Goal: Task Accomplishment & Management: Use online tool/utility

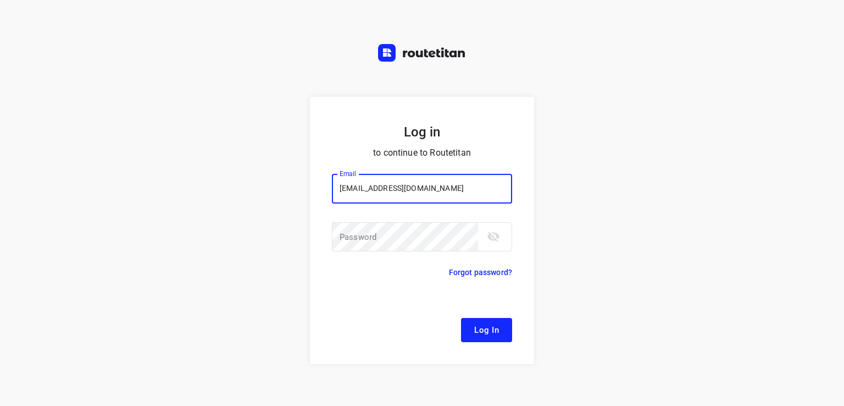
type input "[EMAIL_ADDRESS][DOMAIN_NAME]"
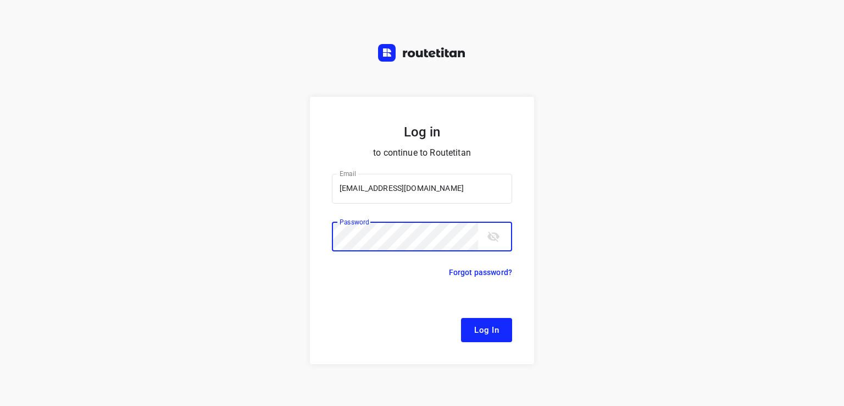
click at [461, 318] on button "Log In" at bounding box center [486, 330] width 51 height 24
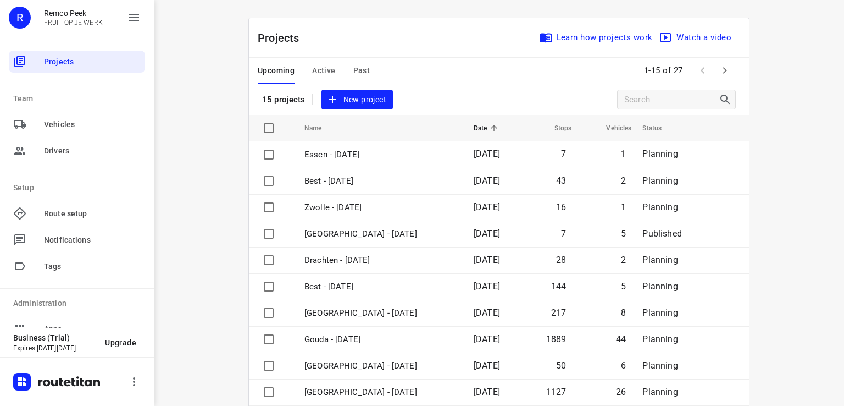
click at [323, 74] on span "Active" at bounding box center [323, 71] width 23 height 14
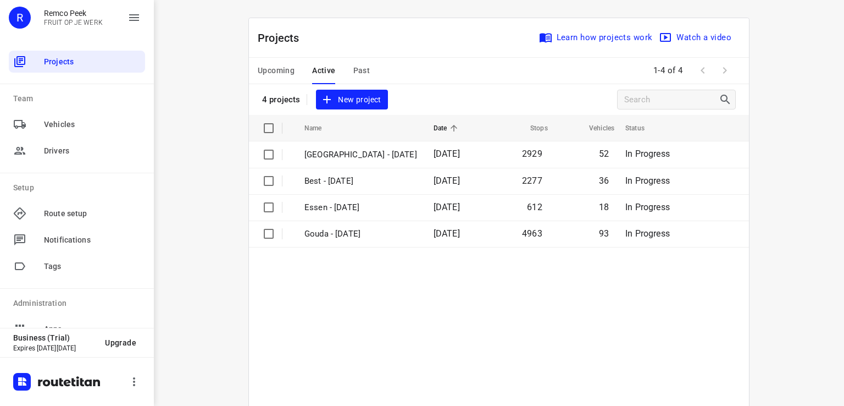
click at [285, 62] on button "Upcoming" at bounding box center [276, 71] width 37 height 26
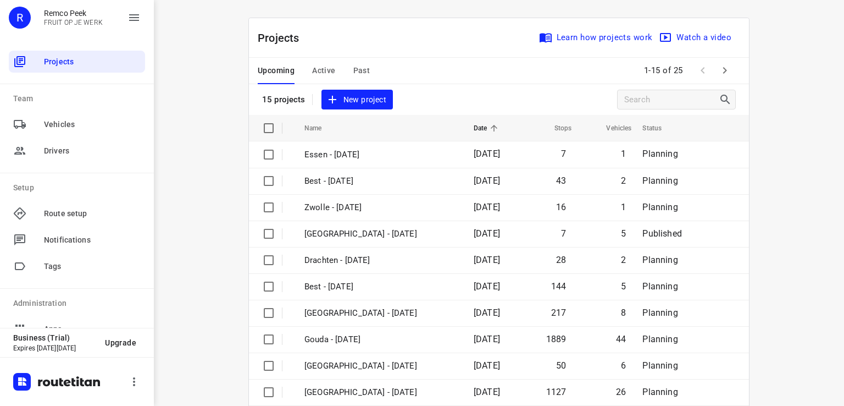
click at [317, 67] on span "Active" at bounding box center [323, 71] width 23 height 14
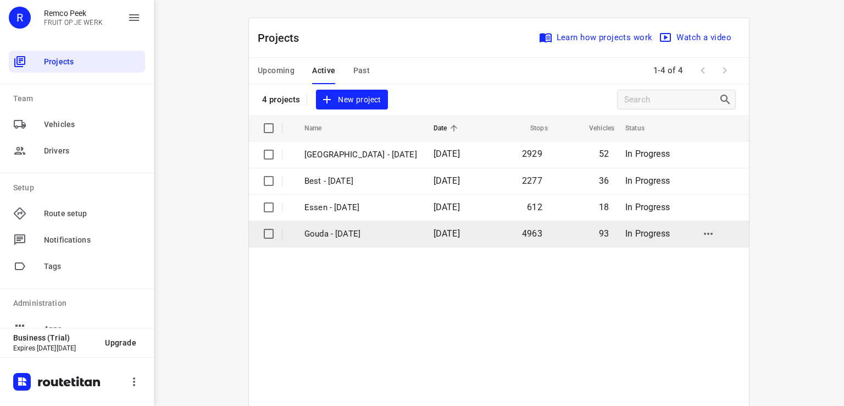
click at [361, 229] on p "Gouda - [DATE]" at bounding box center [361, 234] width 113 height 13
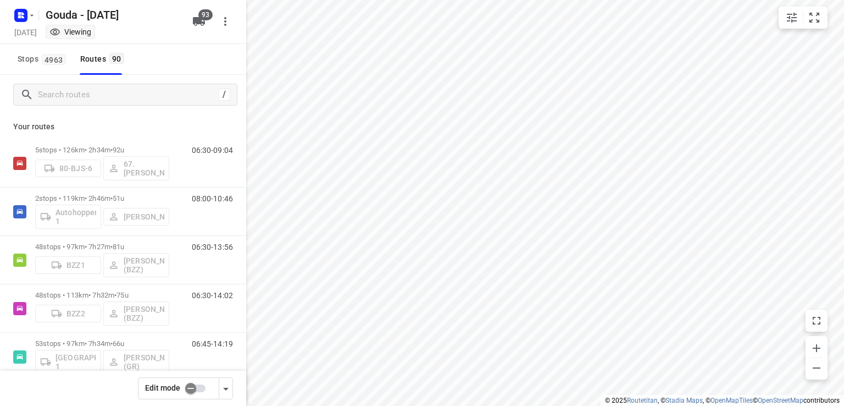
type input "distance"
click at [193, 99] on input "Search routes" at bounding box center [126, 94] width 176 height 17
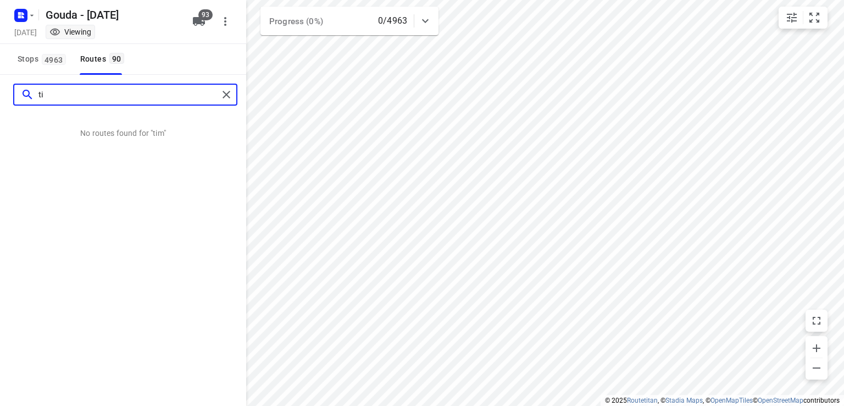
type input "t"
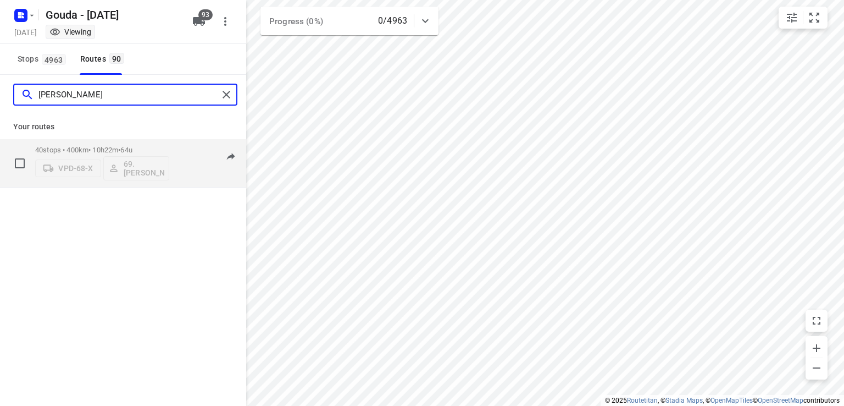
type input "[PERSON_NAME]"
click at [106, 151] on p "40 stops • 400km • 10h22m • 64u" at bounding box center [102, 150] width 134 height 8
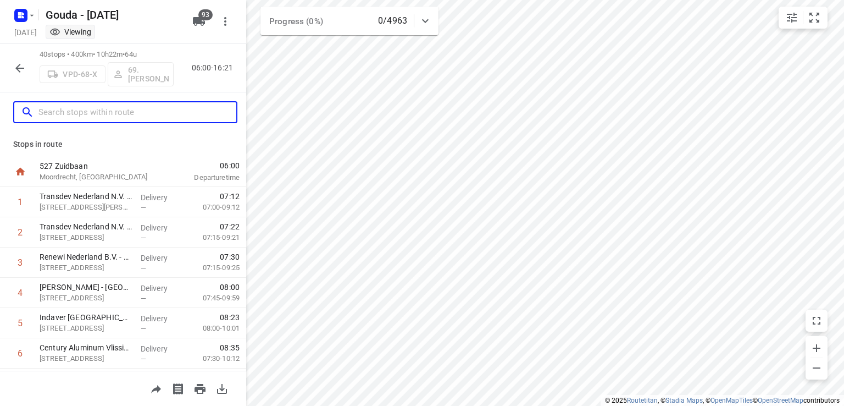
click at [119, 114] on input "text" at bounding box center [137, 112] width 198 height 17
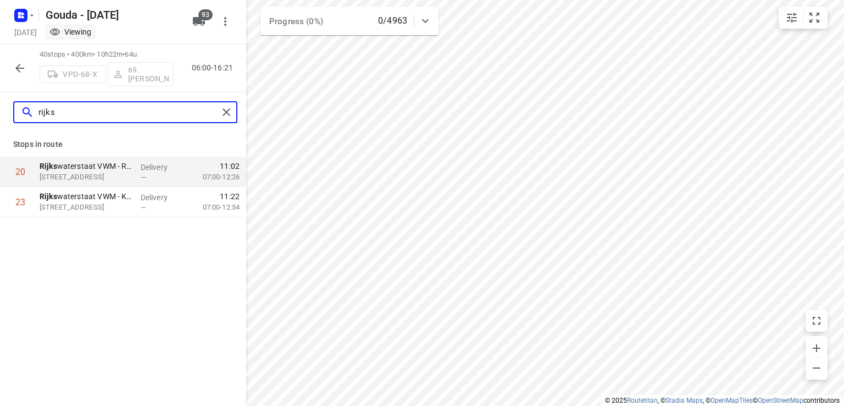
type input "rijks"
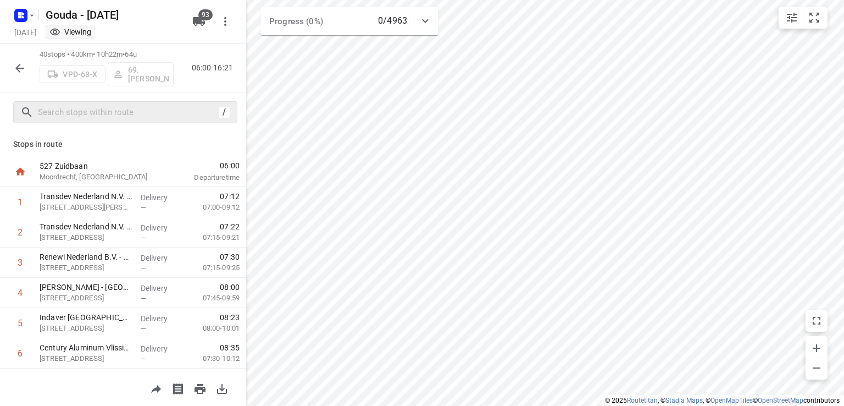
drag, startPoint x: 224, startPoint y: 107, endPoint x: 416, endPoint y: 410, distance: 359.0
click at [416, 405] on html "i © 2025 Routetitan , © Stadia Maps , © OpenMapTiles © OpenStreetMap contributo…" at bounding box center [422, 203] width 844 height 406
click at [26, 66] on icon "button" at bounding box center [19, 68] width 13 height 13
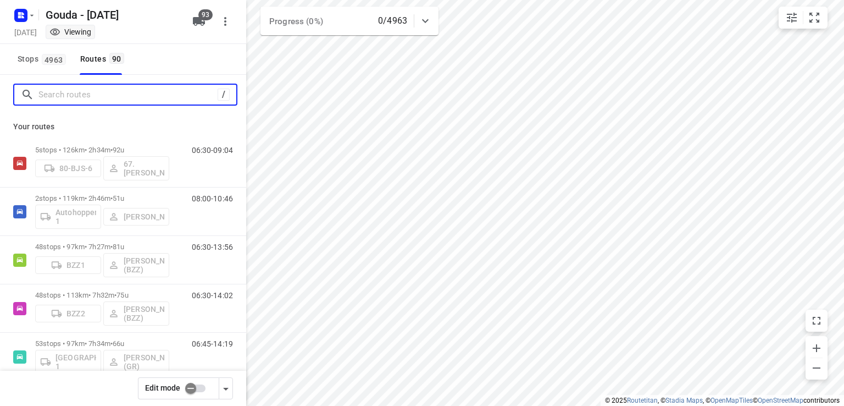
click at [103, 97] on input "Search routes" at bounding box center [127, 94] width 179 height 17
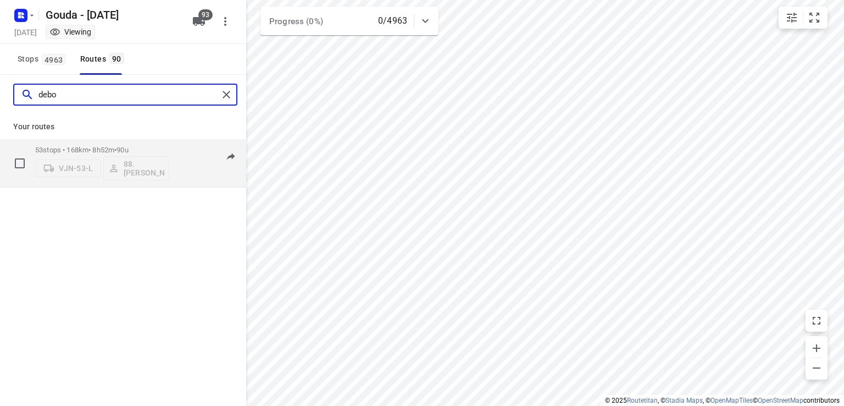
type input "debo"
click at [117, 148] on span "•" at bounding box center [115, 150] width 2 height 8
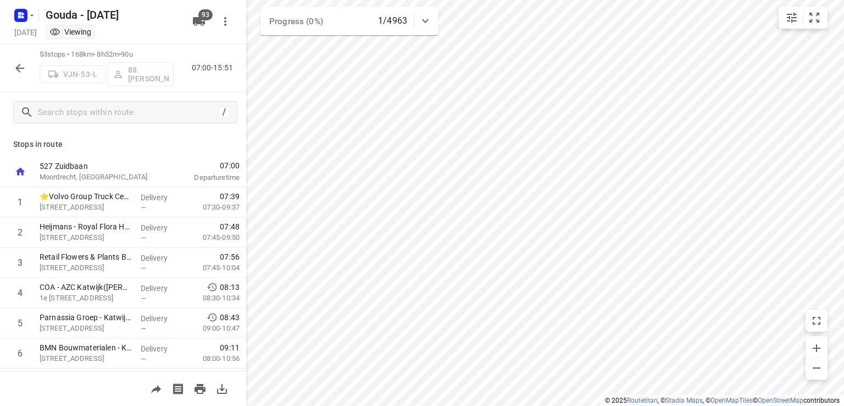
click at [26, 57] on div at bounding box center [20, 68] width 22 height 22
click at [20, 69] on icon "button" at bounding box center [19, 68] width 13 height 13
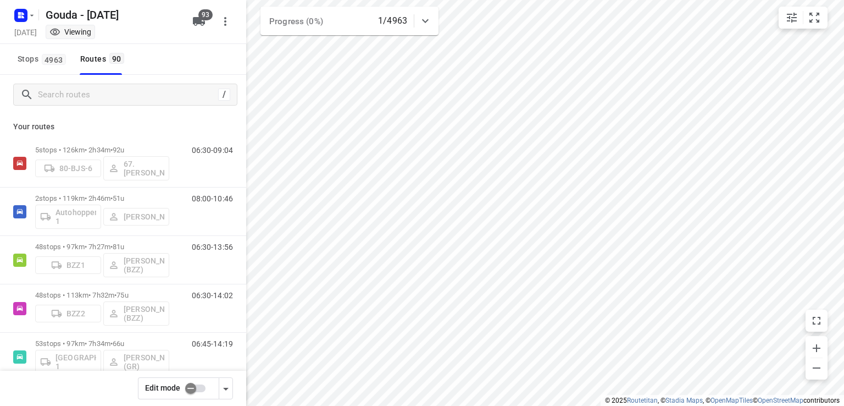
click at [190, 388] on input "checkbox" at bounding box center [190, 388] width 63 height 21
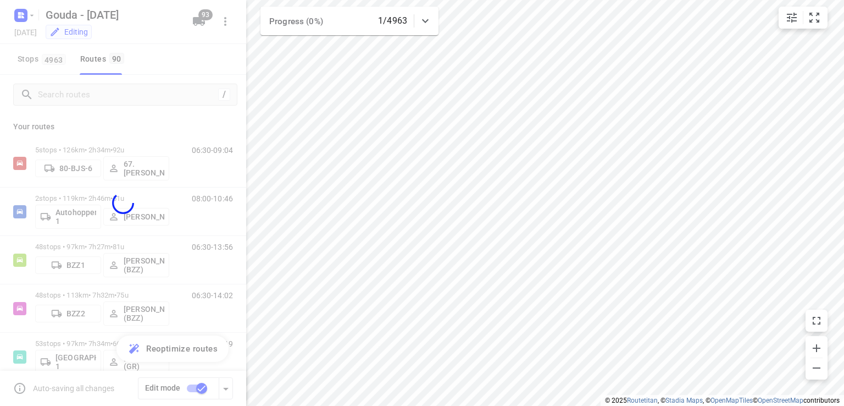
checkbox input "true"
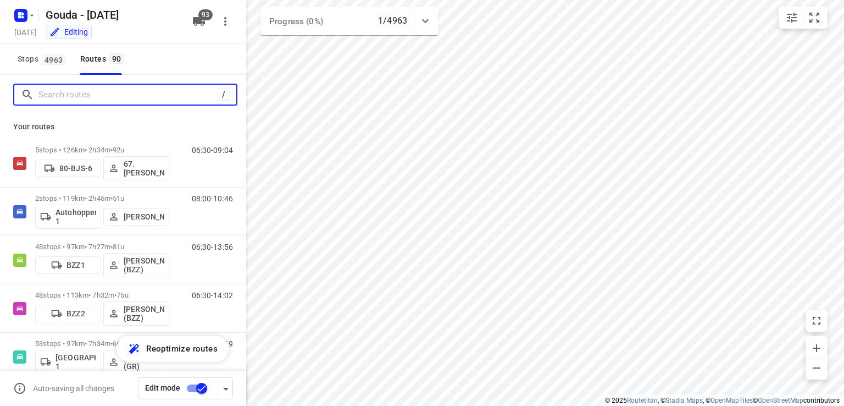
click at [137, 95] on input "Search routes" at bounding box center [127, 94] width 179 height 17
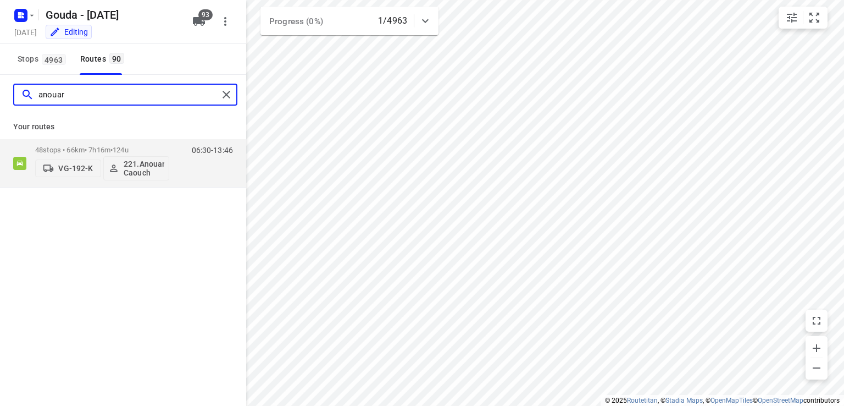
type input "anouar"
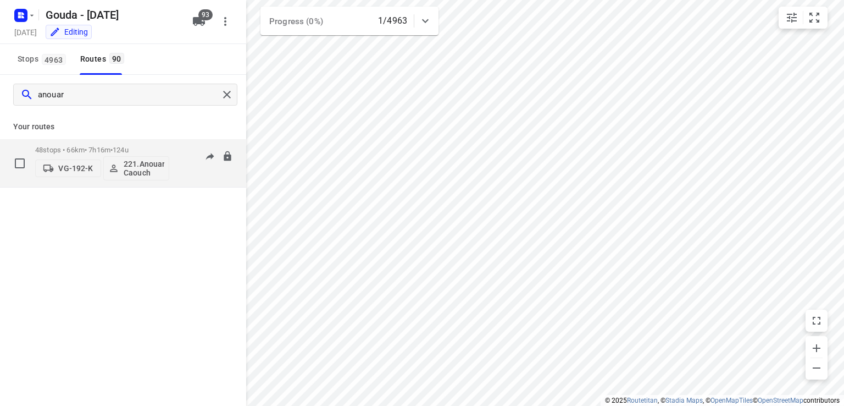
click at [143, 172] on p "221.Anouar Caouch" at bounding box center [144, 168] width 41 height 18
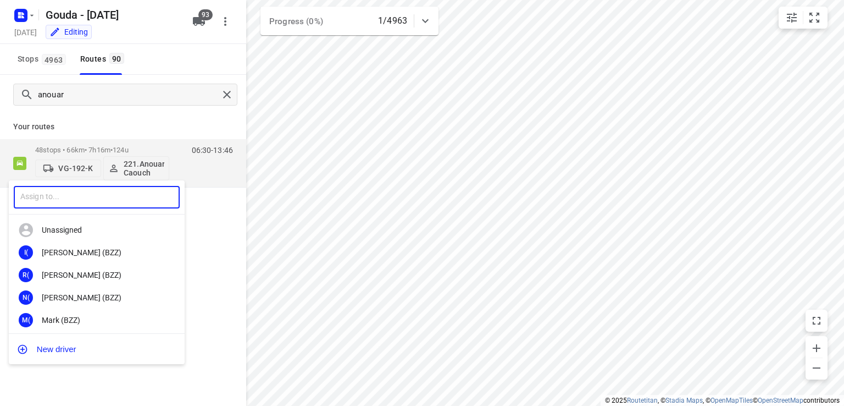
click at [66, 197] on input "text" at bounding box center [97, 197] width 166 height 23
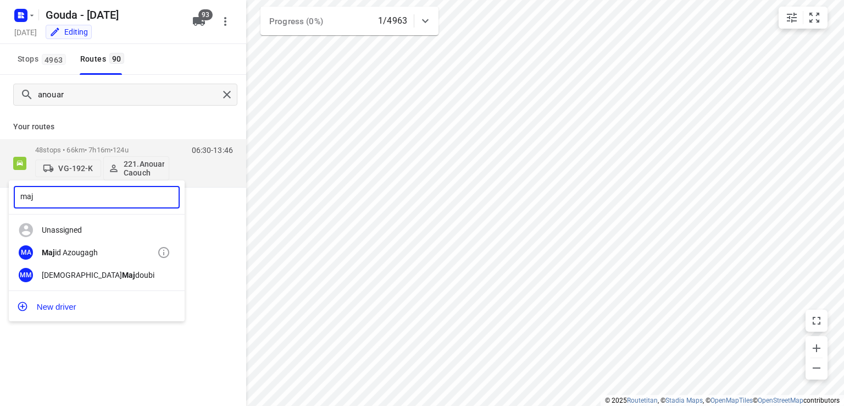
type input "maj"
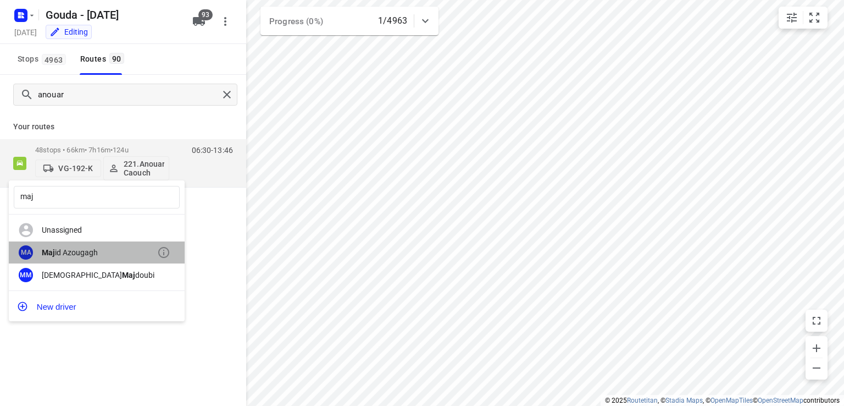
click at [95, 250] on div "Maj id Azougagh" at bounding box center [99, 252] width 115 height 9
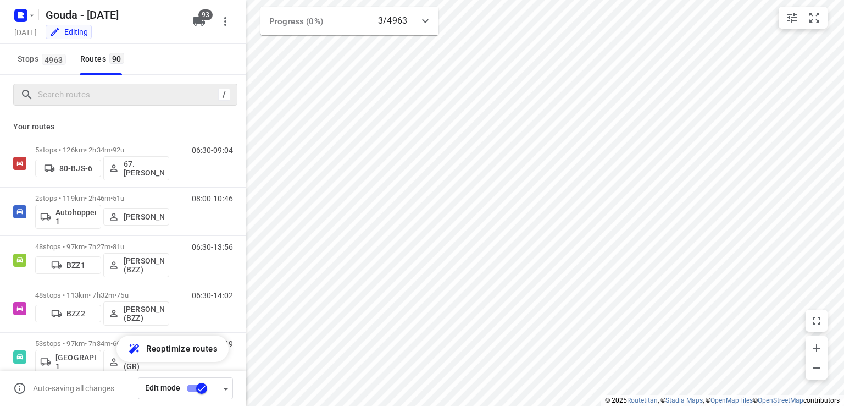
click at [109, 103] on div "/" at bounding box center [125, 95] width 224 height 22
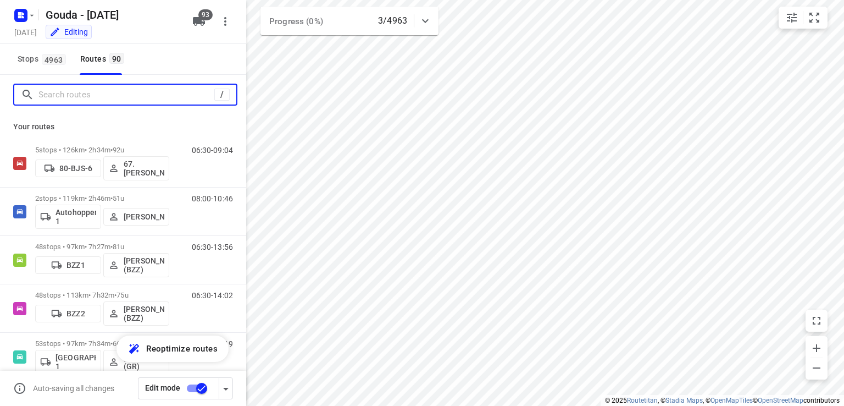
click at [125, 92] on input "Search routes" at bounding box center [126, 94] width 176 height 17
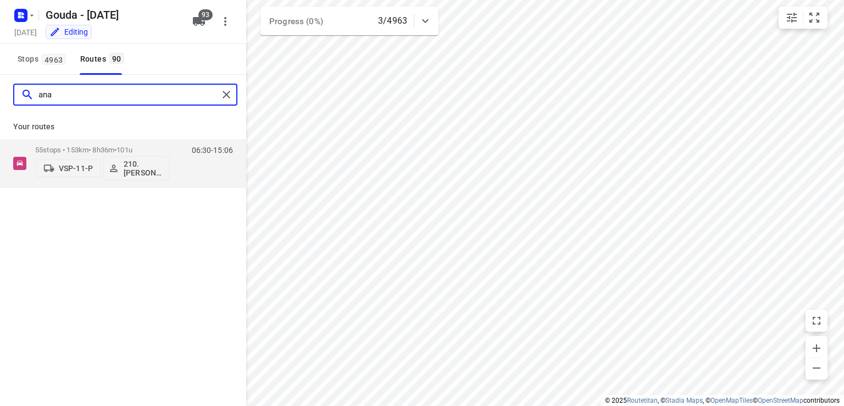
type input "ana"
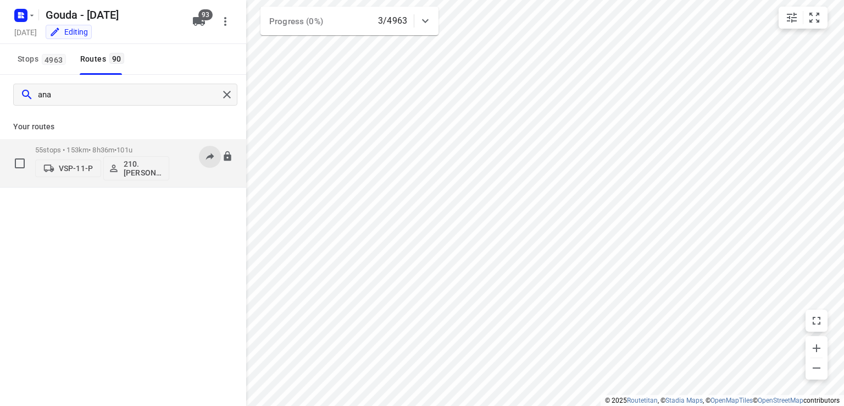
click at [208, 156] on icon at bounding box center [210, 156] width 8 height 7
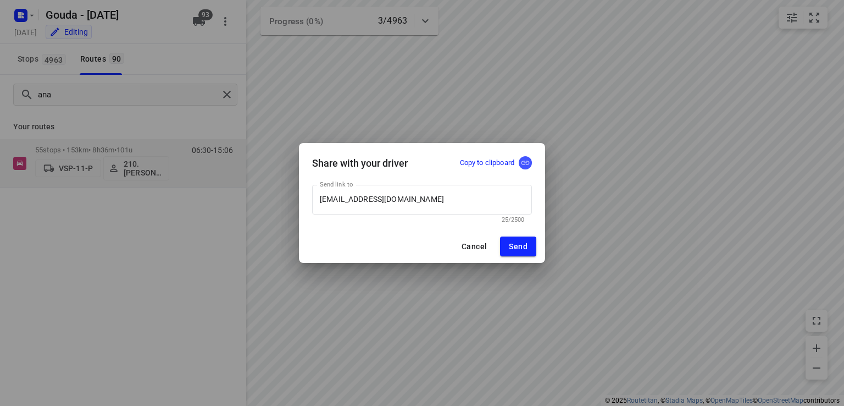
click at [528, 166] on icon "button" at bounding box center [526, 163] width 10 height 10
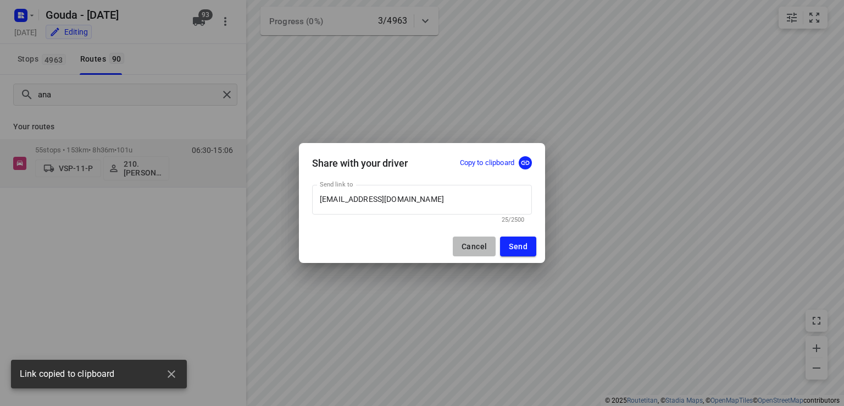
drag, startPoint x: 485, startPoint y: 255, endPoint x: 478, endPoint y: 247, distance: 10.9
click at [484, 255] on button "Cancel" at bounding box center [474, 246] width 43 height 20
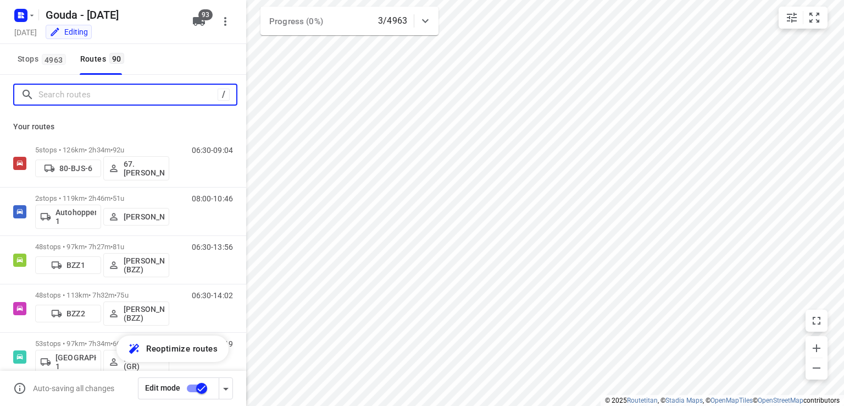
click at [71, 91] on input "Search routes" at bounding box center [127, 94] width 179 height 17
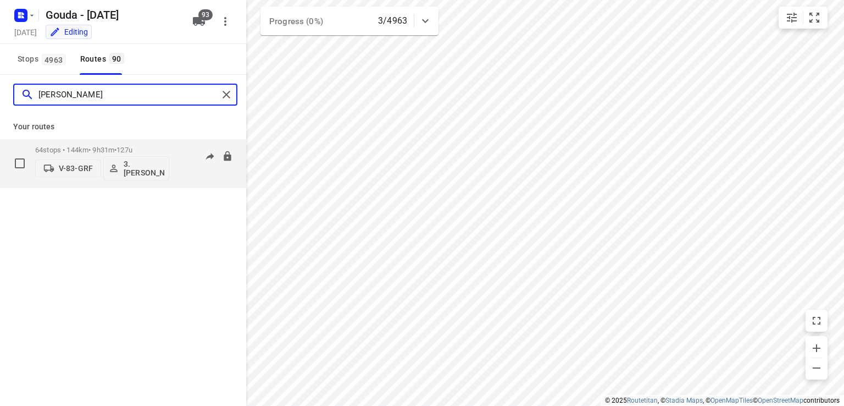
type input "[PERSON_NAME]"
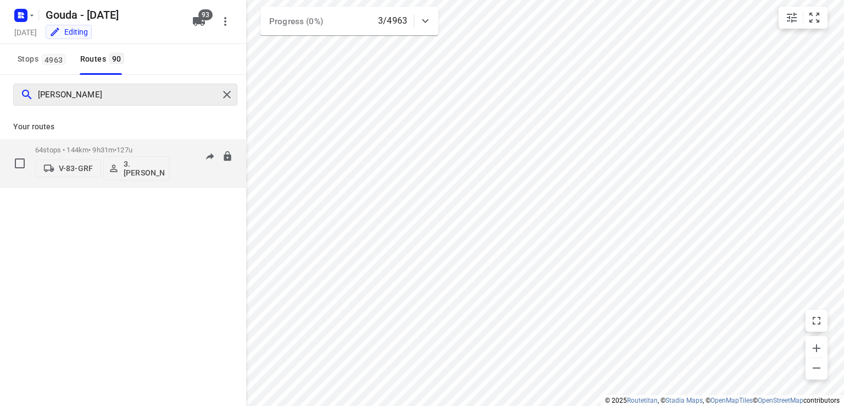
click at [100, 141] on div "64 stops • 144km • 9h31m • 127u V-83-GRF 3. [PERSON_NAME]" at bounding box center [102, 163] width 134 height 46
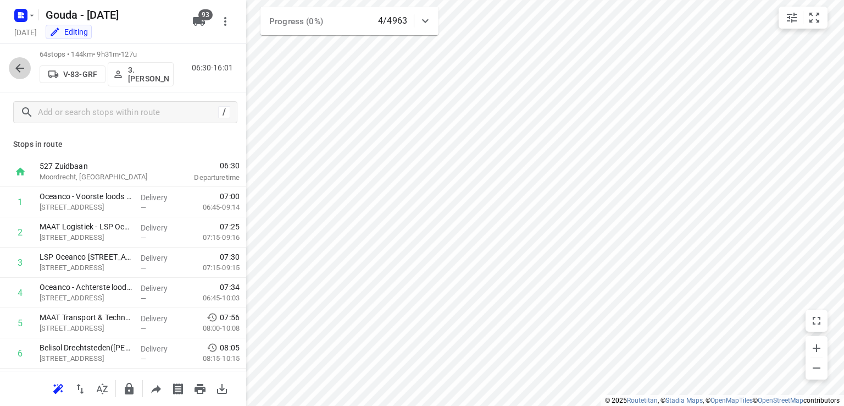
click at [22, 70] on icon "button" at bounding box center [19, 68] width 13 height 13
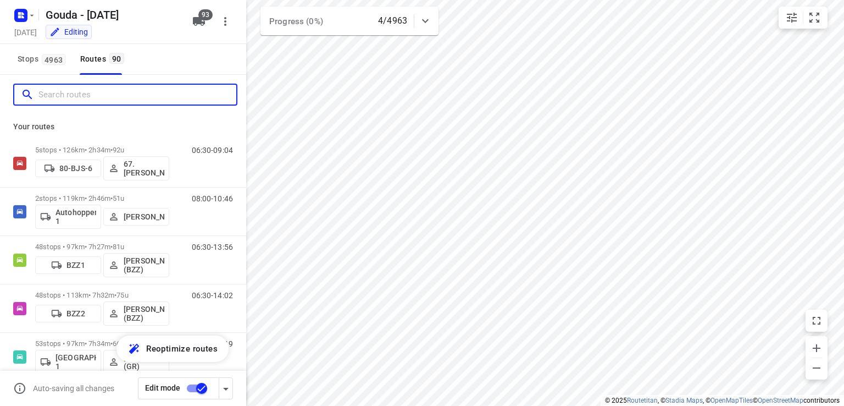
click at [82, 93] on input "Search routes" at bounding box center [137, 94] width 198 height 17
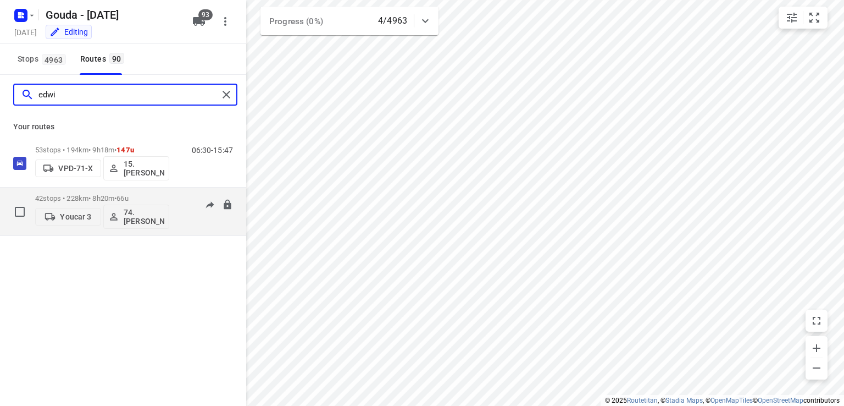
type input "edwi"
click at [125, 193] on div "42 stops • 228km • 8h20m • 66u Youcar 3 74.[PERSON_NAME]" at bounding box center [102, 212] width 134 height 46
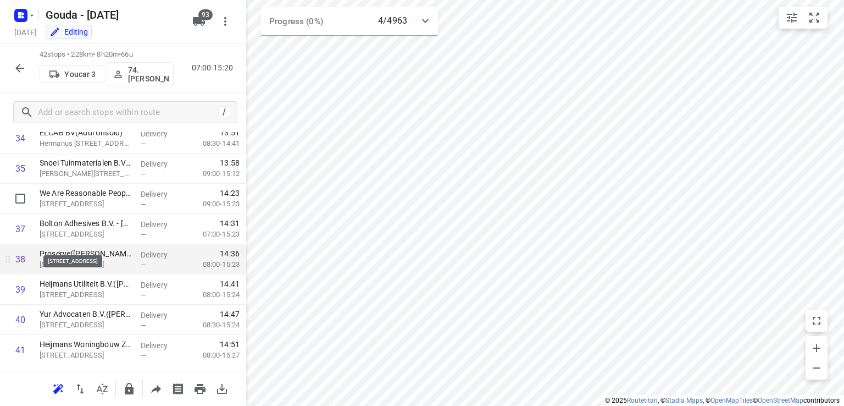
scroll to position [1006, 0]
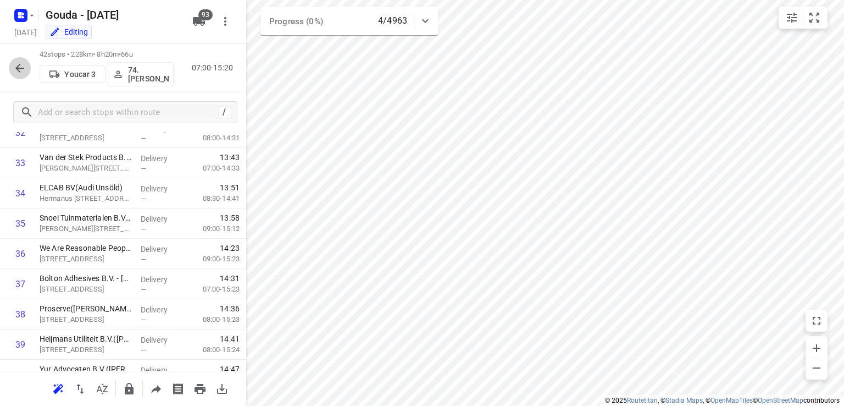
click at [20, 73] on icon "button" at bounding box center [19, 68] width 13 height 13
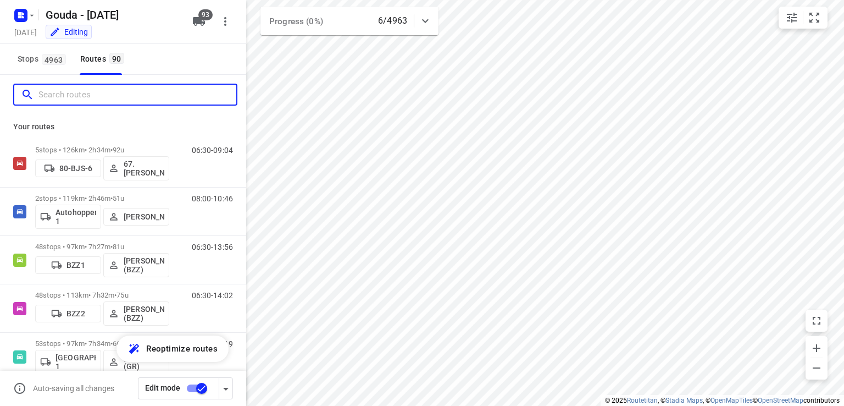
click at [77, 98] on input "Search routes" at bounding box center [137, 94] width 198 height 17
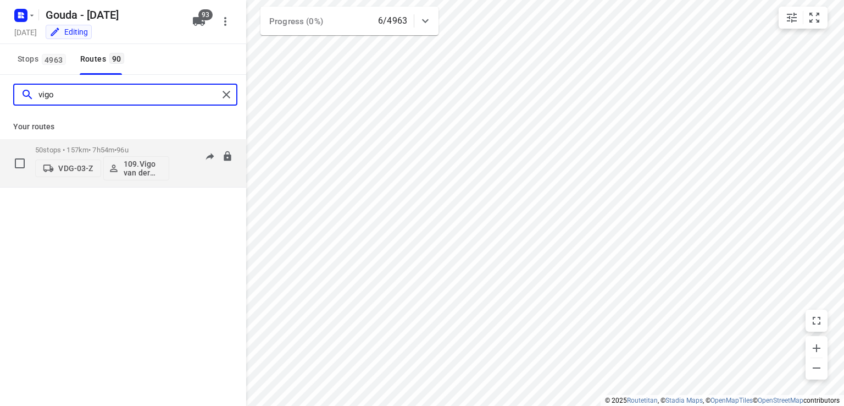
type input "vigo"
click at [128, 150] on span "96u" at bounding box center [123, 150] width 12 height 8
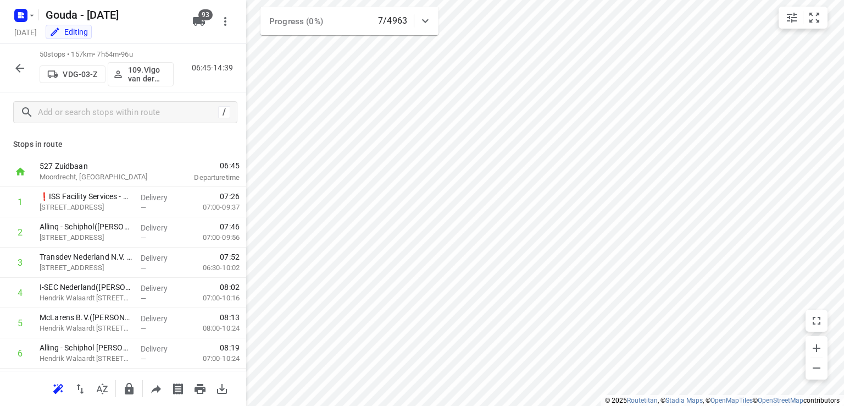
click at [20, 64] on icon "button" at bounding box center [19, 68] width 9 height 9
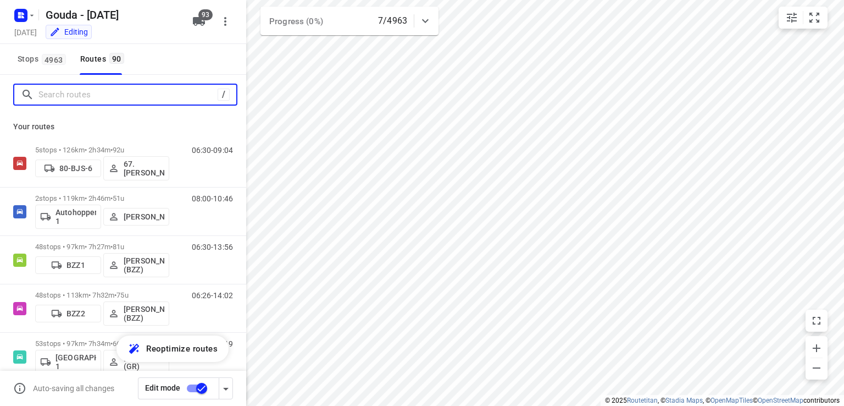
click at [75, 90] on input "Search routes" at bounding box center [127, 94] width 179 height 17
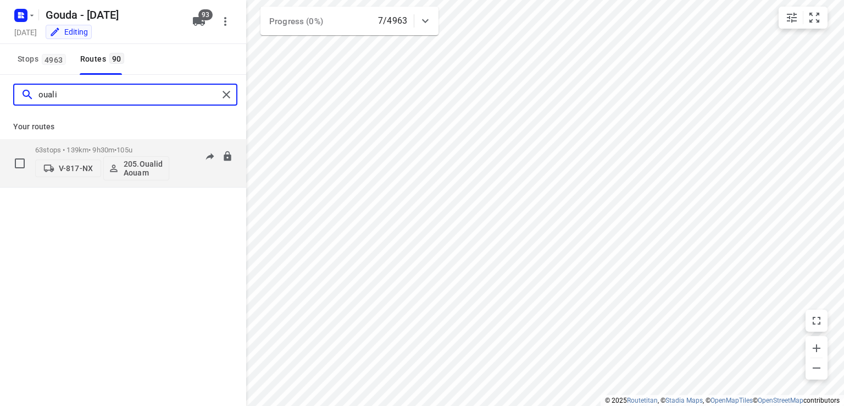
type input "ouali"
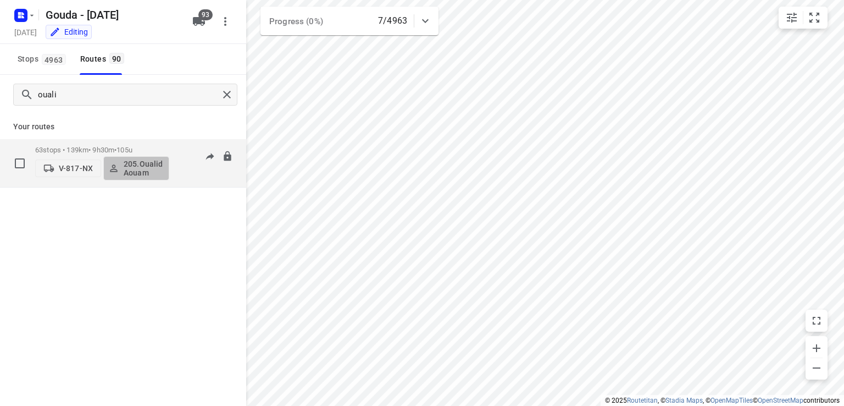
click at [137, 176] on p "205.Oualid Aouam" at bounding box center [144, 168] width 41 height 18
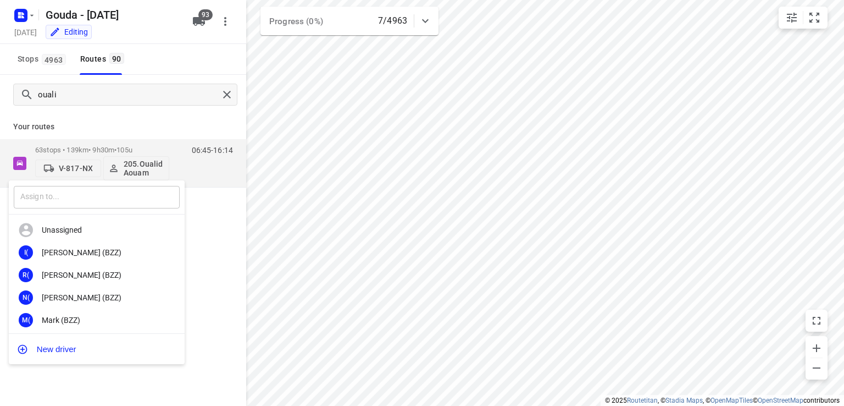
click at [156, 201] on input "text" at bounding box center [97, 197] width 166 height 23
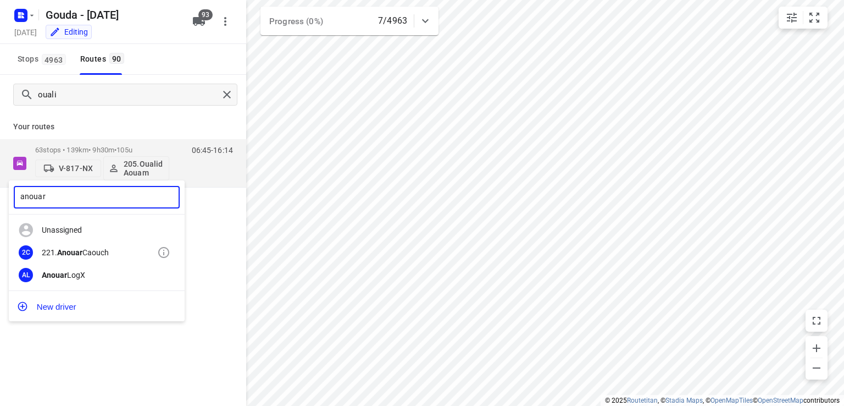
type input "anouar"
click at [110, 262] on div "2C 221. Anouar Caouch" at bounding box center [97, 252] width 176 height 23
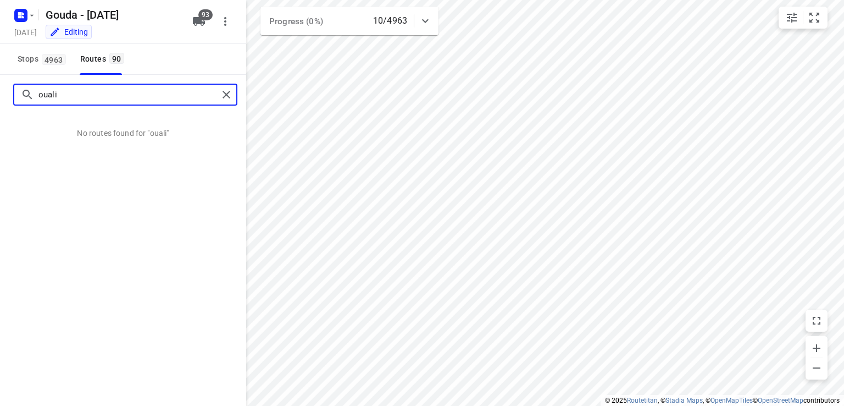
drag, startPoint x: 22, startPoint y: 100, endPoint x: 0, endPoint y: 106, distance: 22.8
click at [1, 105] on div "ouali" at bounding box center [123, 95] width 246 height 40
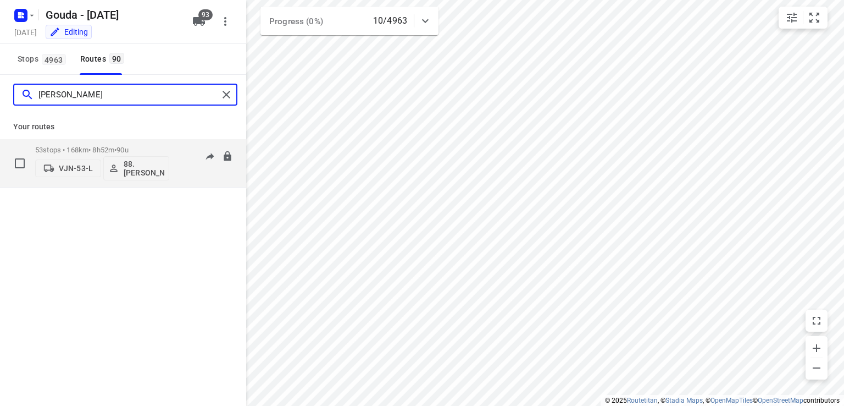
type input "[PERSON_NAME]"
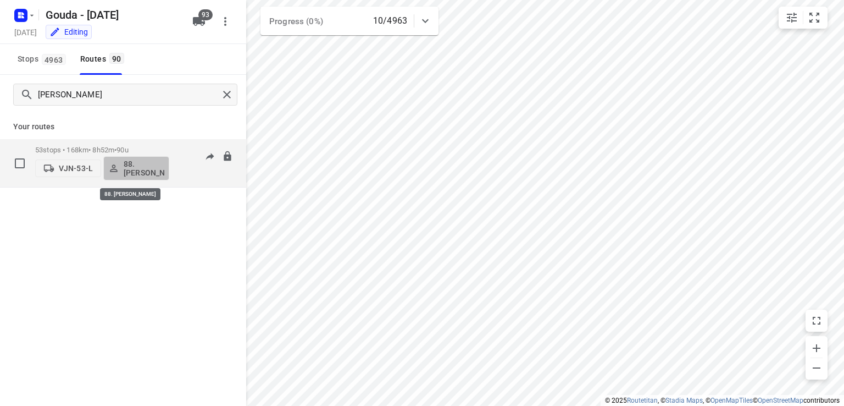
click at [135, 159] on p "88. [PERSON_NAME]" at bounding box center [144, 168] width 41 height 18
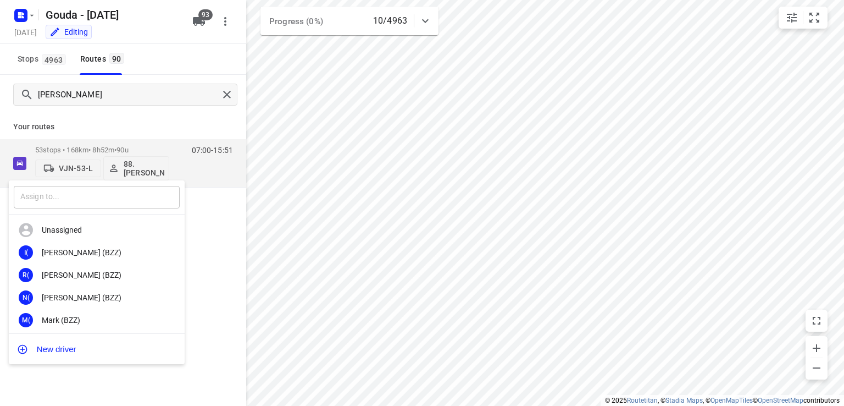
click at [78, 192] on input "text" at bounding box center [97, 197] width 166 height 23
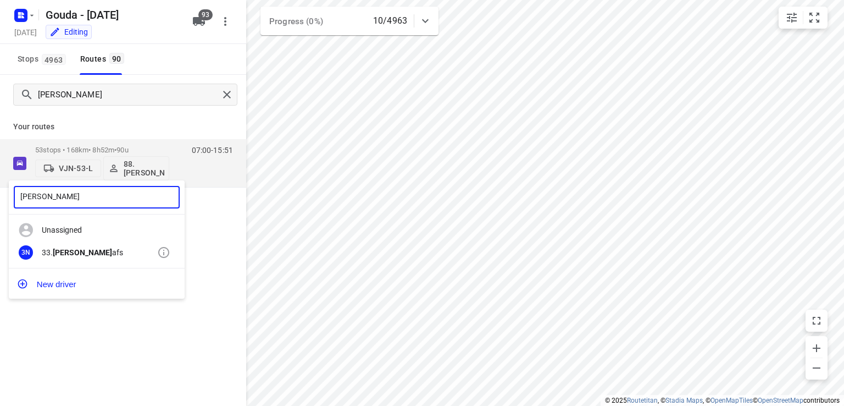
type input "[PERSON_NAME]"
click at [67, 261] on div "3N 33. [PERSON_NAME] afs" at bounding box center [97, 252] width 176 height 23
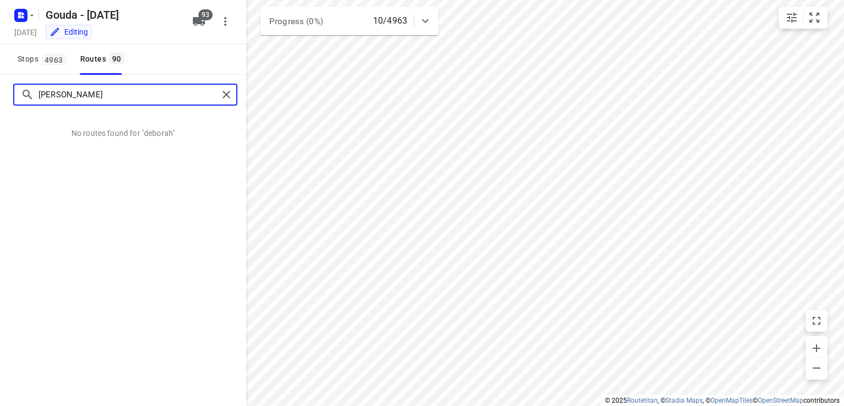
drag, startPoint x: 121, startPoint y: 98, endPoint x: 0, endPoint y: 97, distance: 120.9
click at [0, 97] on div "[PERSON_NAME]" at bounding box center [123, 95] width 246 height 40
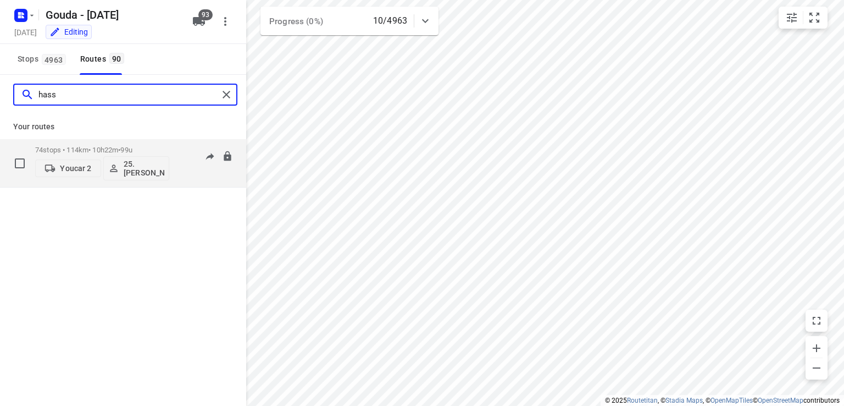
type input "hass"
click at [129, 154] on div "Youcar 2 25. [PERSON_NAME]" at bounding box center [102, 167] width 134 height 26
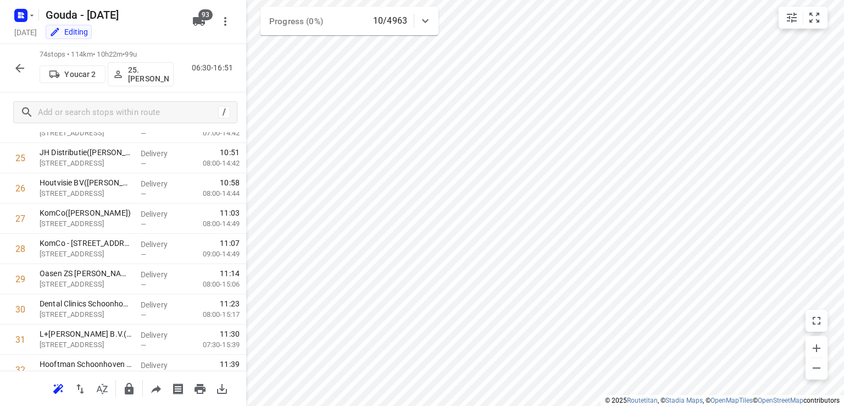
scroll to position [0, 0]
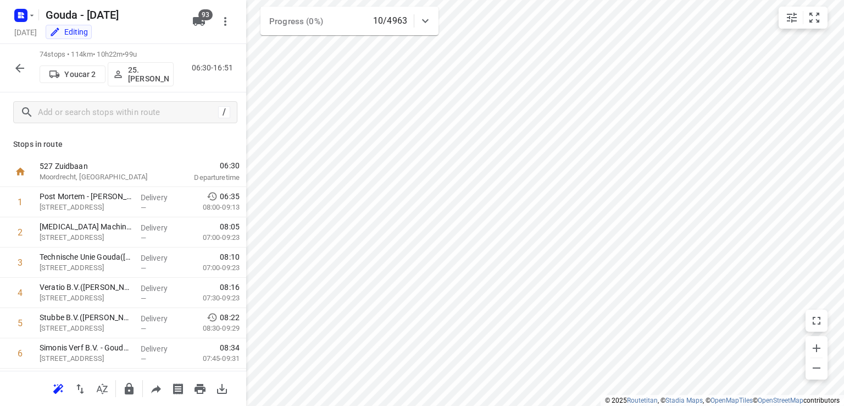
click at [25, 69] on icon "button" at bounding box center [19, 68] width 13 height 13
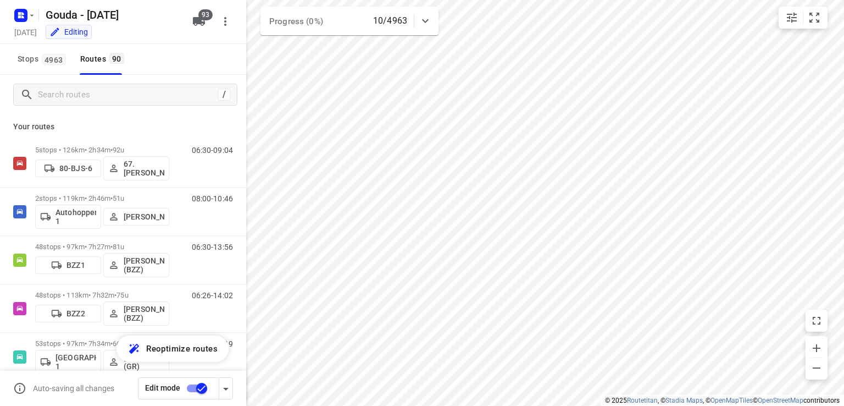
click at [80, 107] on div "/" at bounding box center [123, 95] width 246 height 40
click at [93, 97] on input "Search routes" at bounding box center [127, 94] width 179 height 17
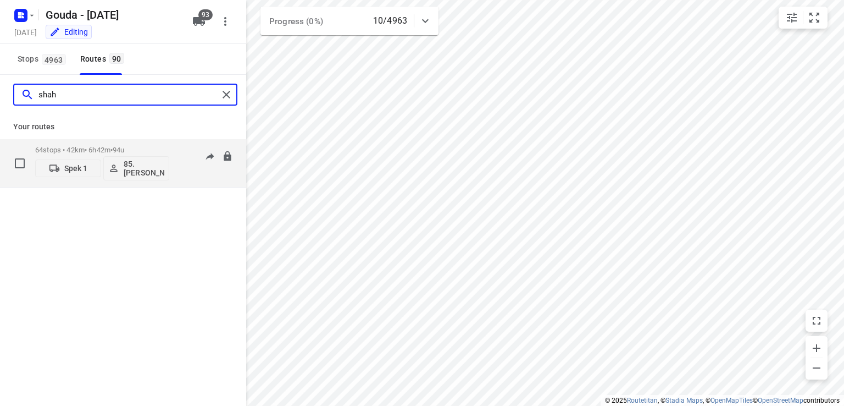
type input "shah"
click at [115, 146] on p "64 stops • 42km • 6h42m • 94u" at bounding box center [102, 150] width 134 height 8
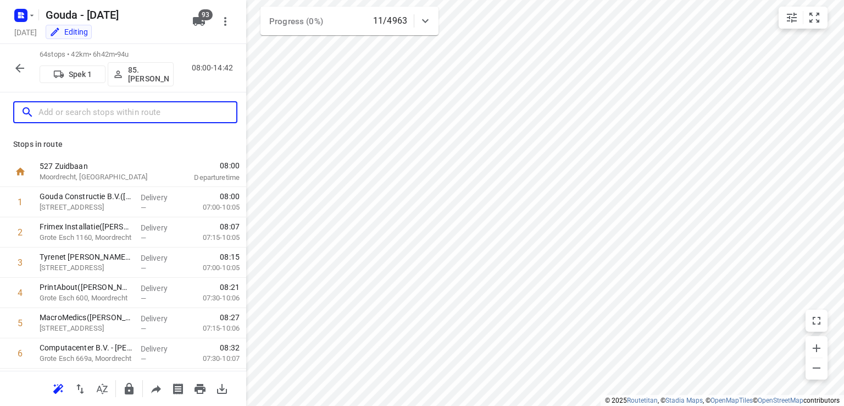
click at [89, 115] on input "text" at bounding box center [137, 112] width 198 height 17
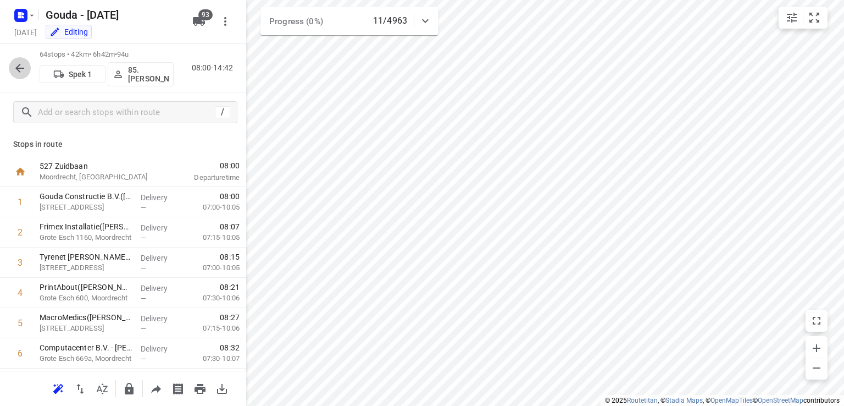
click at [15, 70] on icon "button" at bounding box center [19, 68] width 13 height 13
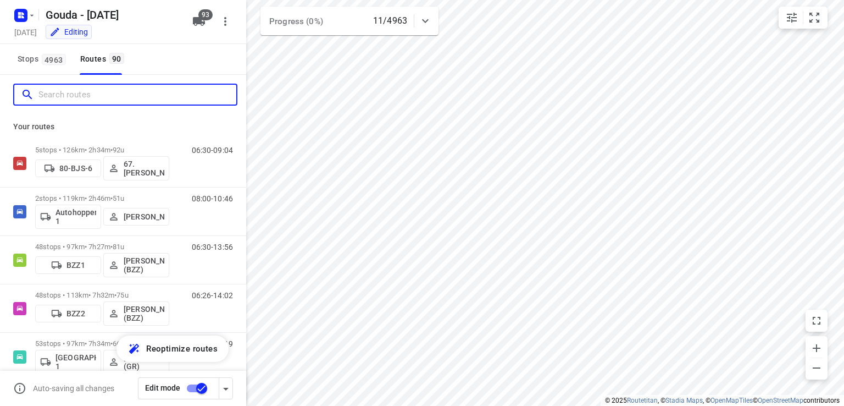
click at [112, 89] on input "Search routes" at bounding box center [137, 94] width 198 height 17
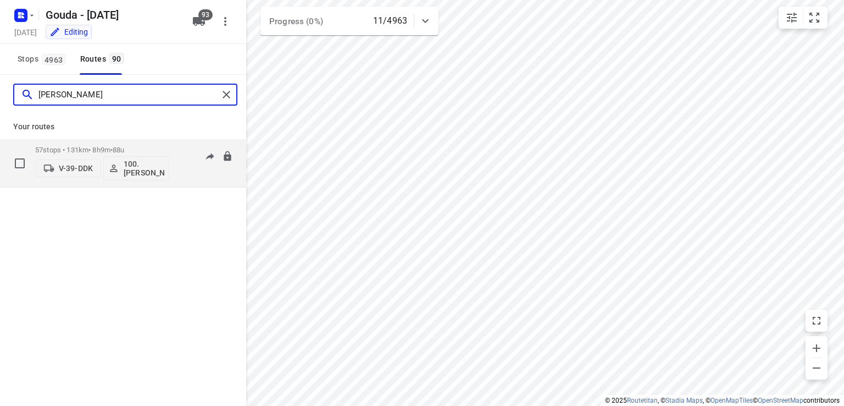
type input "[PERSON_NAME]"
click at [110, 141] on div "57 stops • 131km • 8h9m • 88u V-39-DDK 100.[PERSON_NAME]" at bounding box center [102, 163] width 134 height 46
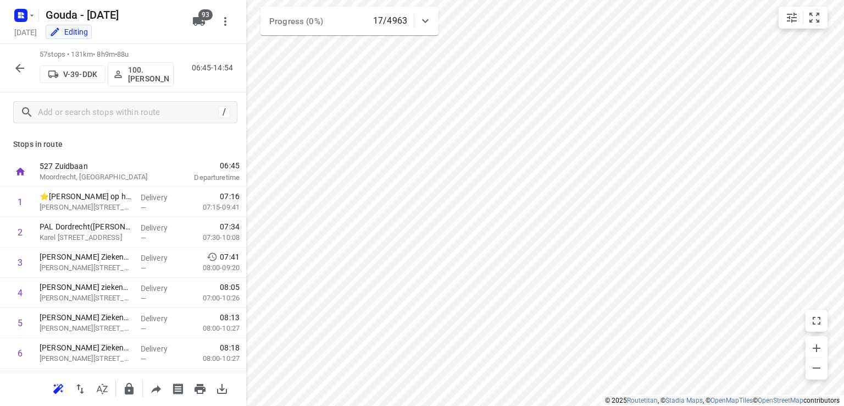
click at [23, 73] on icon "button" at bounding box center [19, 68] width 13 height 13
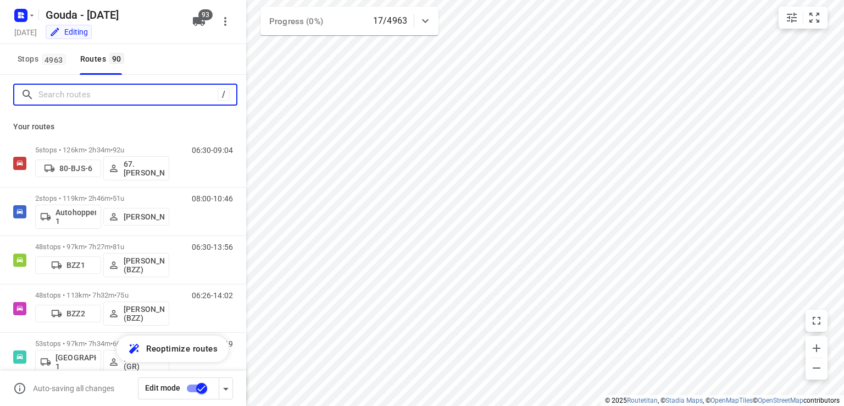
click at [136, 87] on input "Search routes" at bounding box center [127, 94] width 179 height 17
click at [82, 99] on input "Search routes" at bounding box center [137, 94] width 198 height 17
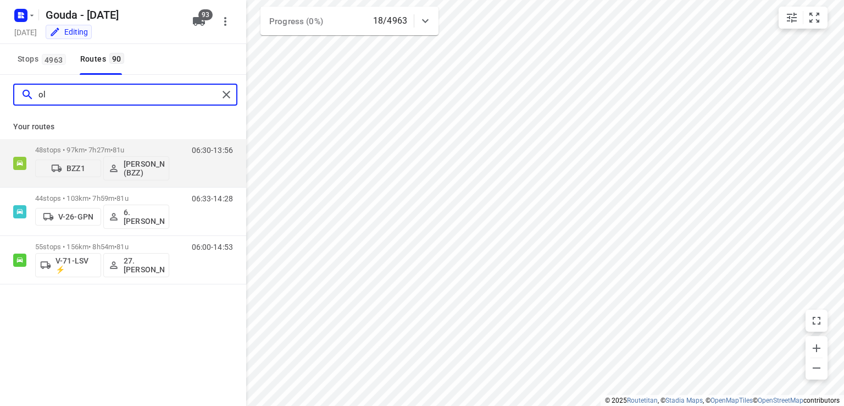
type input "o"
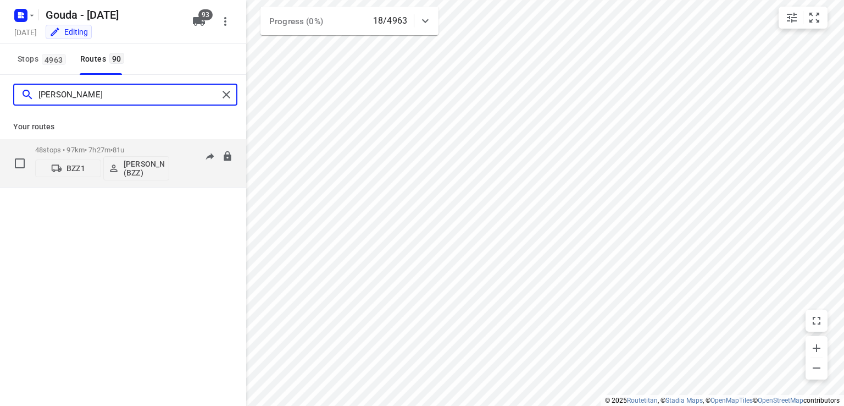
type input "[PERSON_NAME]"
click at [131, 143] on div "48 stops • 97km • 7h27m • 81u BZZ1 [PERSON_NAME] (BZZ)" at bounding box center [102, 163] width 134 height 46
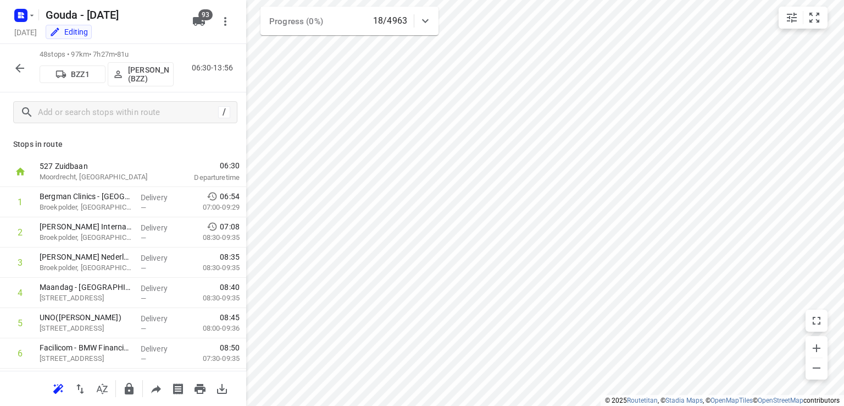
click at [167, 46] on div "48 stops • 97km • 7h27m • 81u BZZ1 [PERSON_NAME] (BZZ) 06:30-13:56" at bounding box center [123, 68] width 246 height 48
click at [820, 15] on icon "small contained button group" at bounding box center [814, 17] width 13 height 13
click at [26, 69] on button "button" at bounding box center [20, 68] width 22 height 22
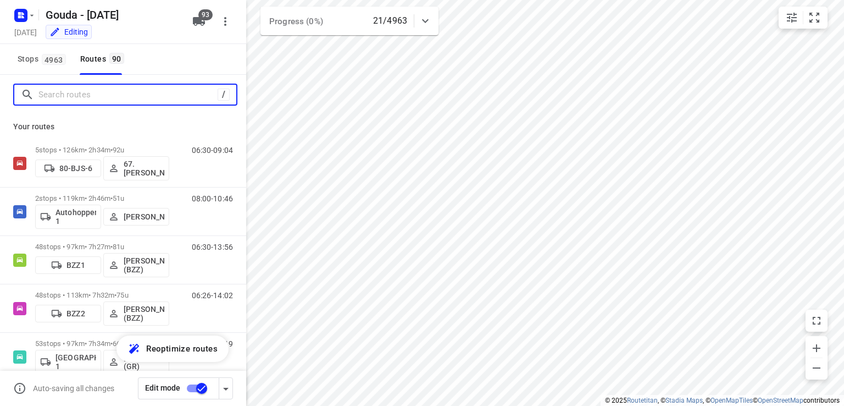
click at [131, 98] on input "Search routes" at bounding box center [127, 94] width 179 height 17
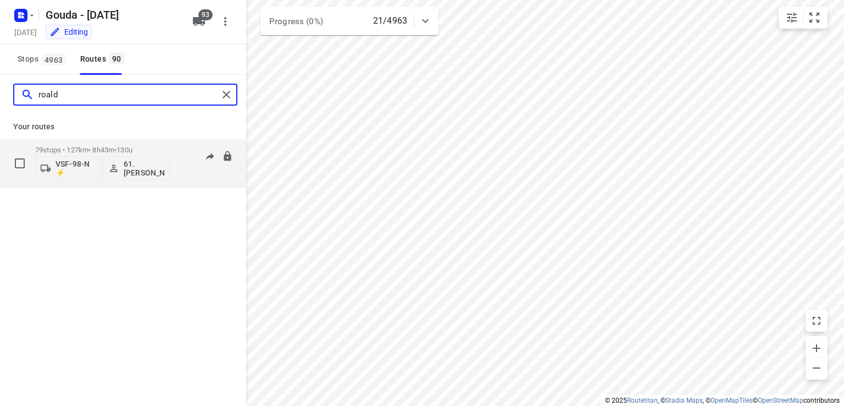
type input "roald"
click at [132, 147] on span "130u" at bounding box center [125, 150] width 16 height 8
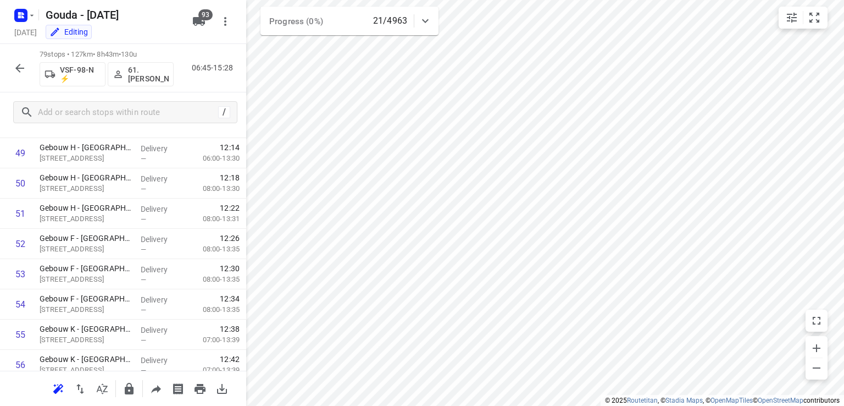
scroll to position [2235, 0]
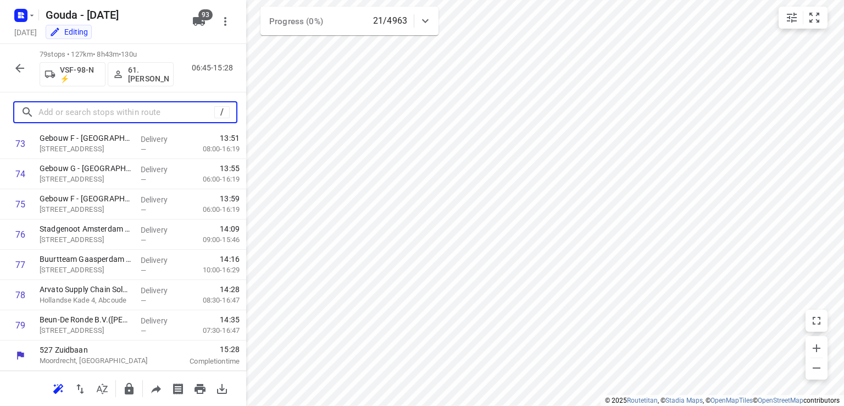
click at [67, 109] on input "text" at bounding box center [126, 112] width 176 height 17
click at [20, 67] on icon "button" at bounding box center [19, 68] width 13 height 13
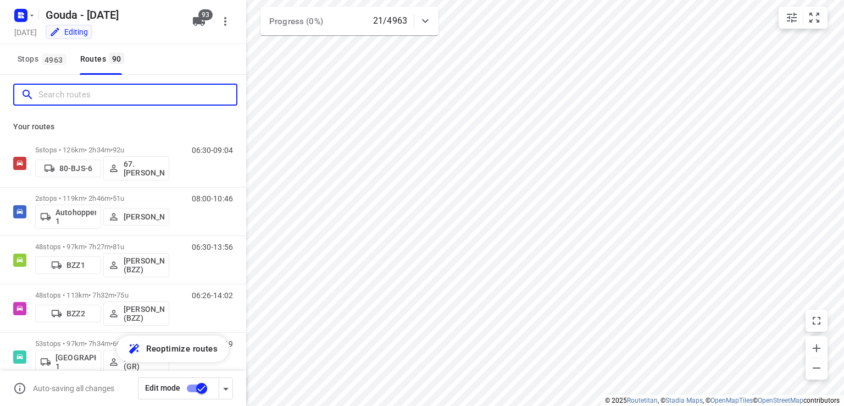
click at [101, 96] on input "Search routes" at bounding box center [137, 94] width 198 height 17
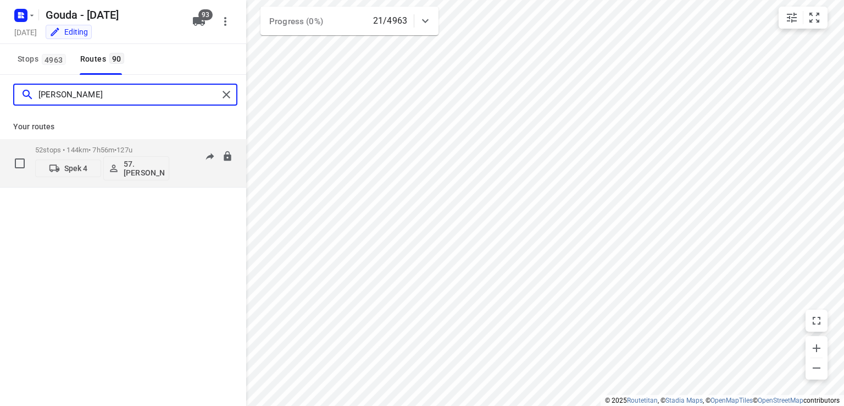
type input "[PERSON_NAME]"
drag, startPoint x: 123, startPoint y: 157, endPoint x: 125, endPoint y: 146, distance: 10.7
click at [125, 146] on div "52 stops • 144km • 7h56m • 127u Spek 4 57. [PERSON_NAME]" at bounding box center [102, 163] width 134 height 35
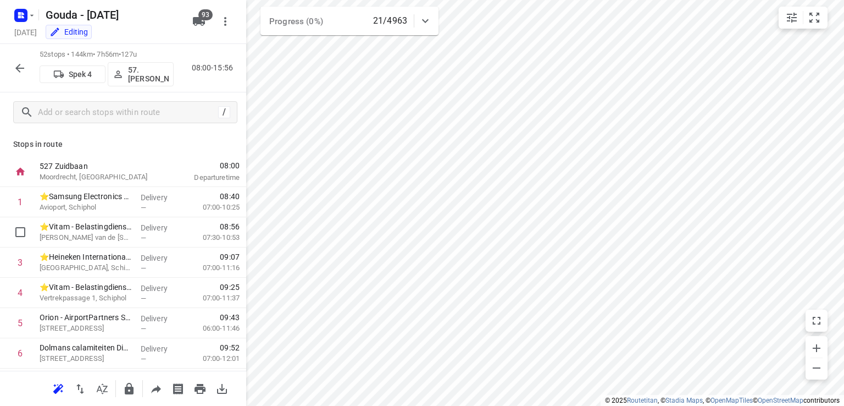
scroll to position [385, 0]
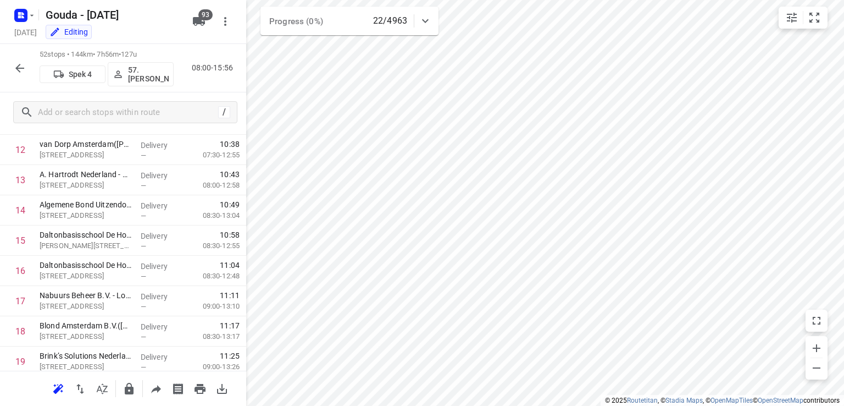
click at [21, 65] on icon "button" at bounding box center [19, 68] width 13 height 13
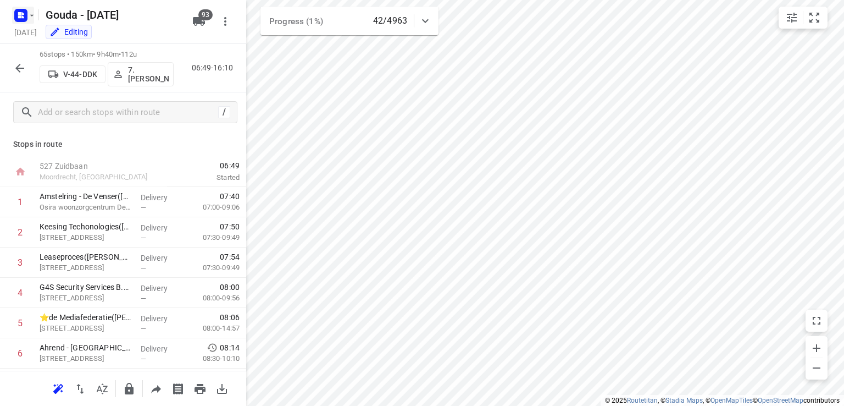
click at [26, 12] on rect "button" at bounding box center [20, 15] width 13 height 13
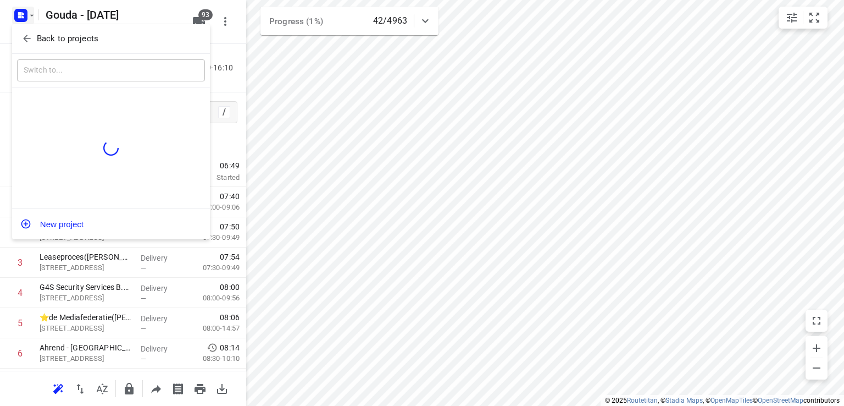
click at [40, 36] on p "Back to projects" at bounding box center [68, 38] width 62 height 13
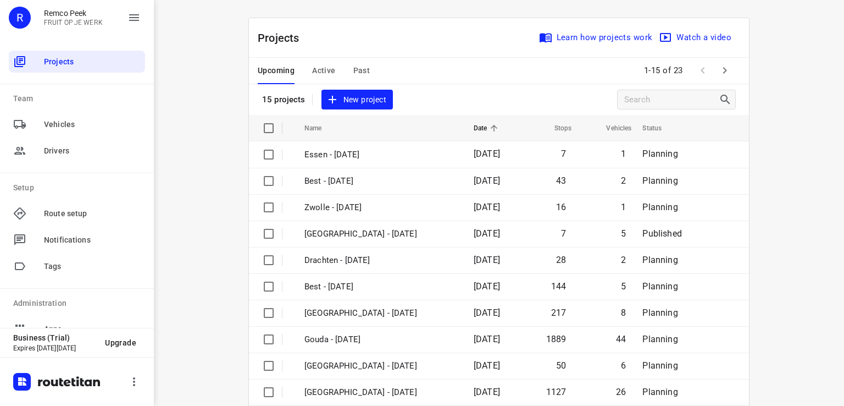
click at [126, 391] on div at bounding box center [77, 381] width 154 height 49
click at [132, 385] on icon "button" at bounding box center [134, 381] width 13 height 13
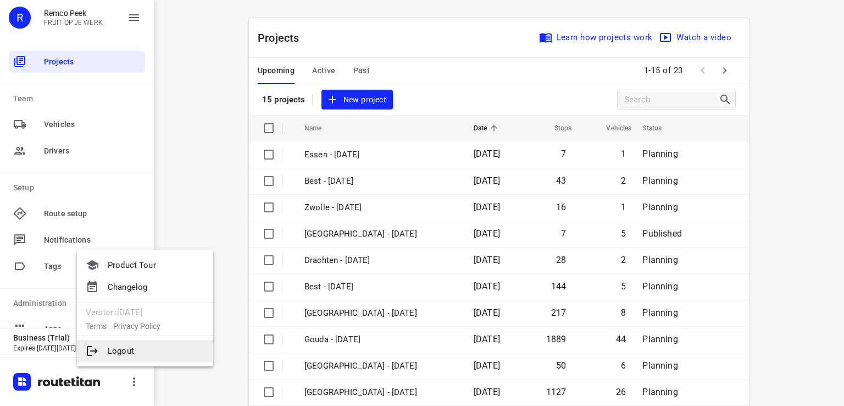
click at [133, 352] on li "Logout" at bounding box center [145, 351] width 136 height 22
